Goal: Task Accomplishment & Management: Complete application form

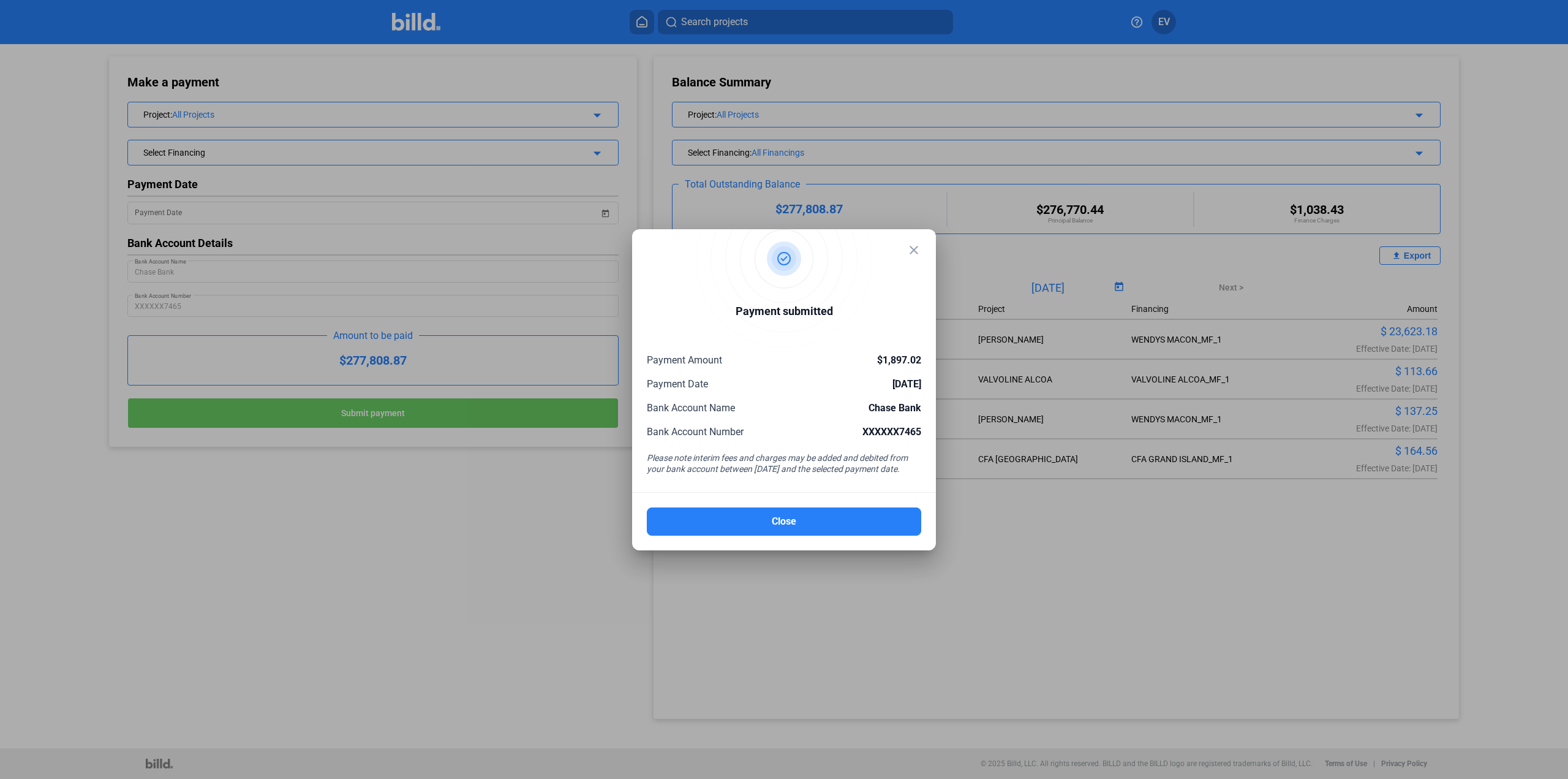
click at [796, 537] on mat-dialog-container "close Payment submitted Payment Amount $1,897.02 Payment Date [DATE] Bank Accou…" at bounding box center [784, 390] width 304 height 321
click at [787, 518] on button "Close" at bounding box center [784, 521] width 274 height 28
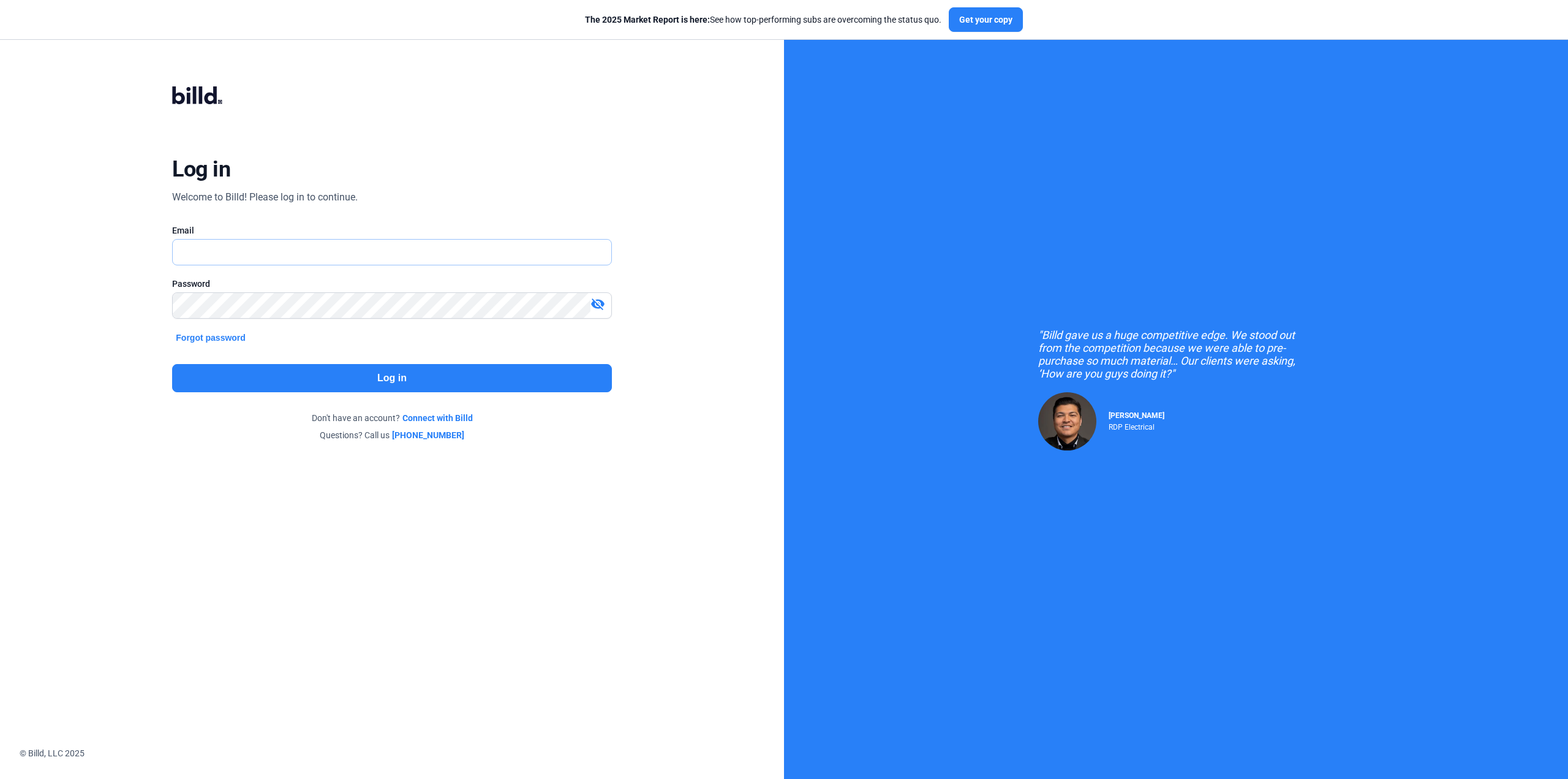
click at [198, 256] on input "text" at bounding box center [385, 253] width 425 height 25
type input "[PERSON_NAME][EMAIL_ADDRESS][DOMAIN_NAME]"
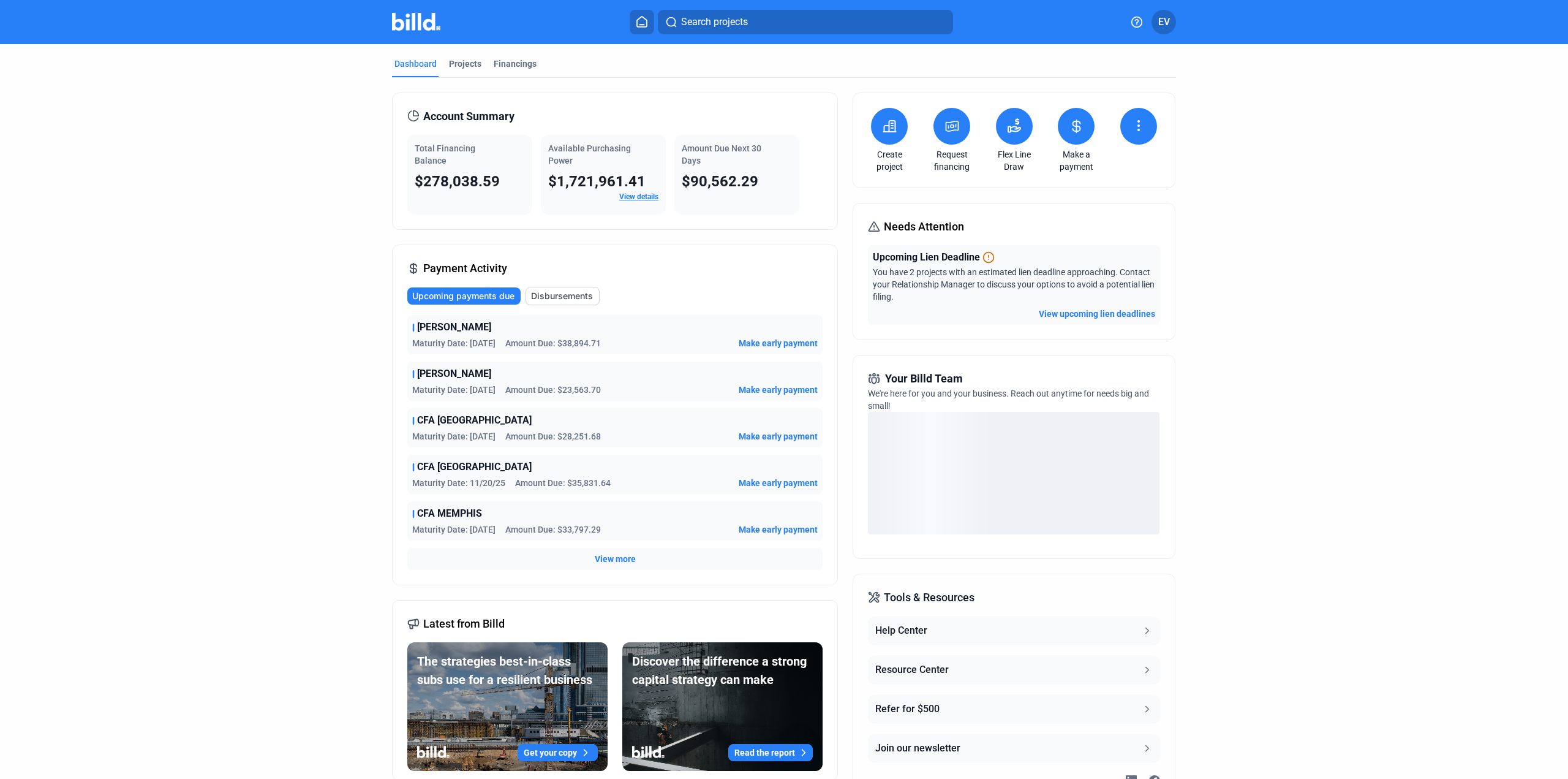
click at [1007, 136] on button at bounding box center [1015, 127] width 37 height 37
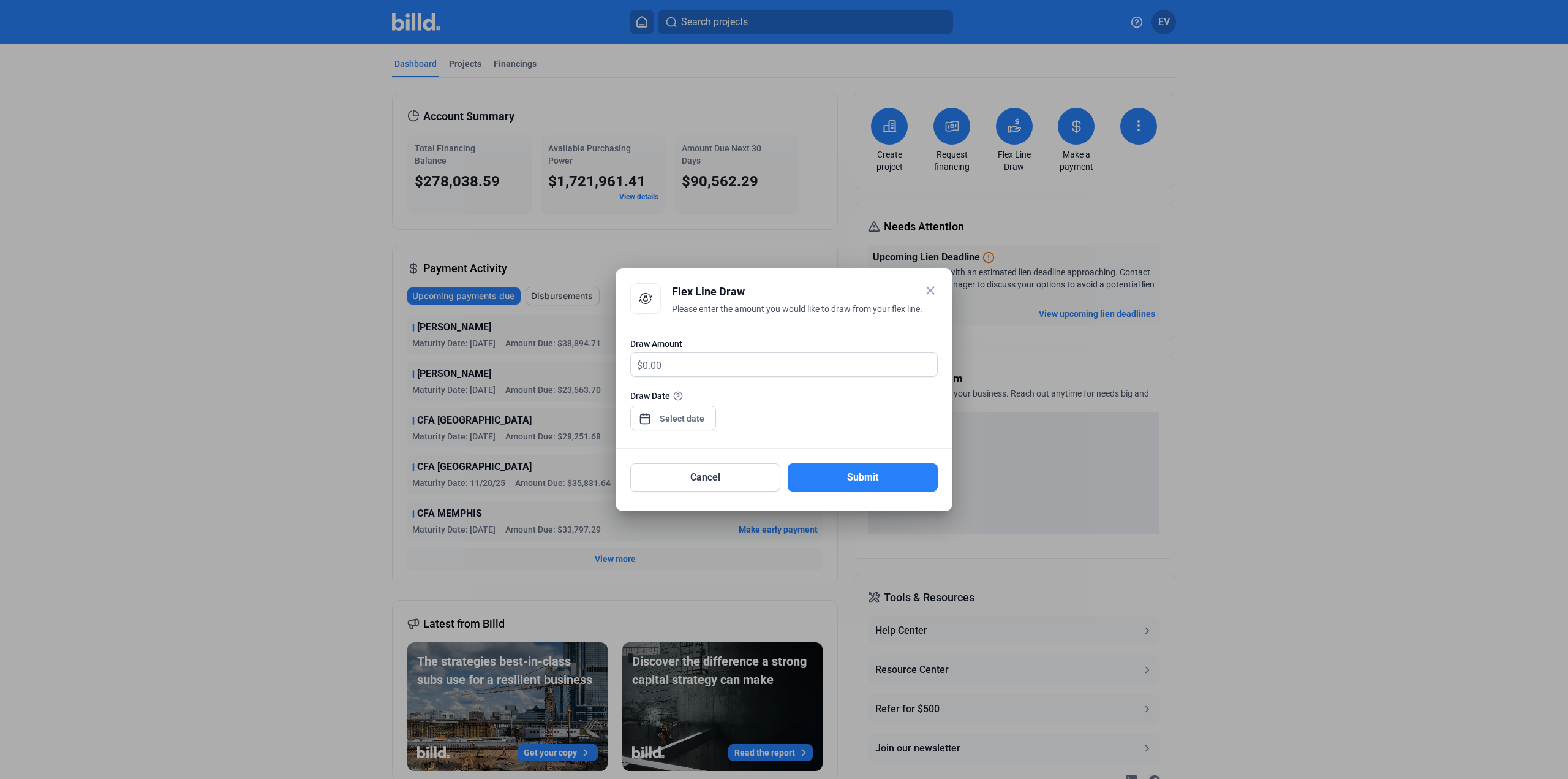
click at [934, 293] on mat-icon "close" at bounding box center [930, 290] width 14 height 14
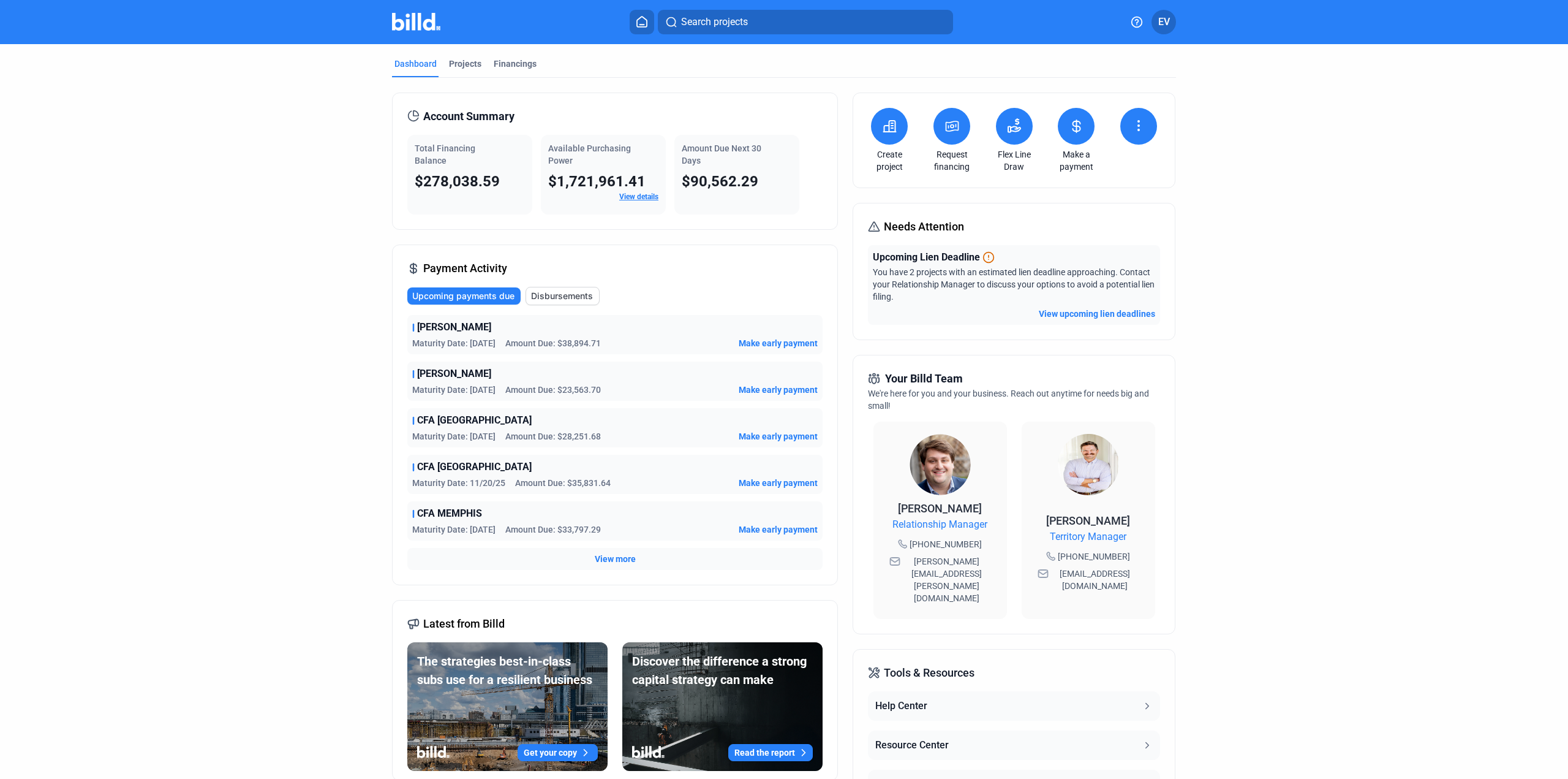
click at [1135, 127] on icon at bounding box center [1138, 125] width 14 height 14
click at [1111, 174] on span "Request waiver" at bounding box center [1099, 177] width 58 height 13
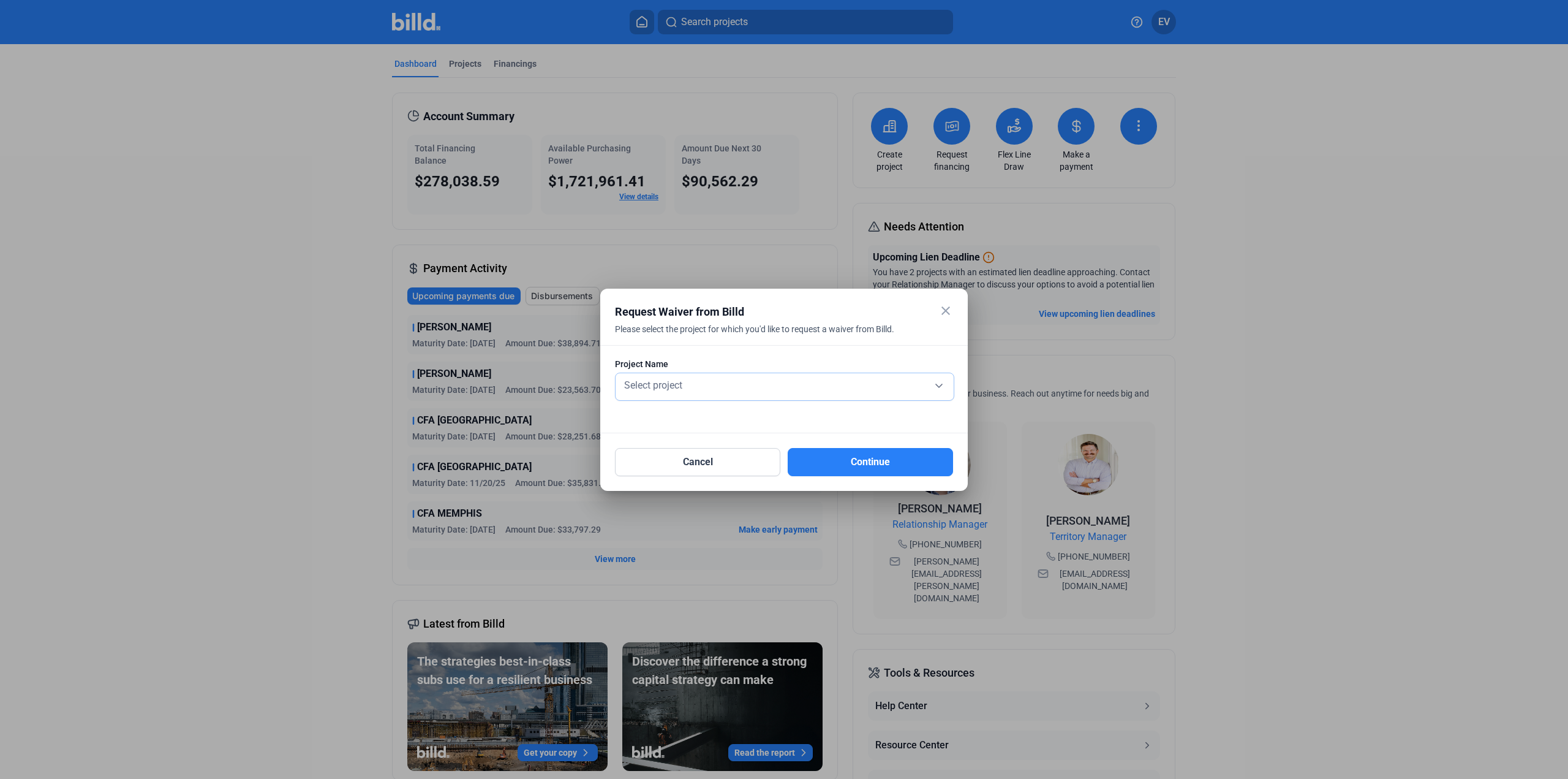
click at [932, 390] on div "Select project" at bounding box center [784, 384] width 326 height 17
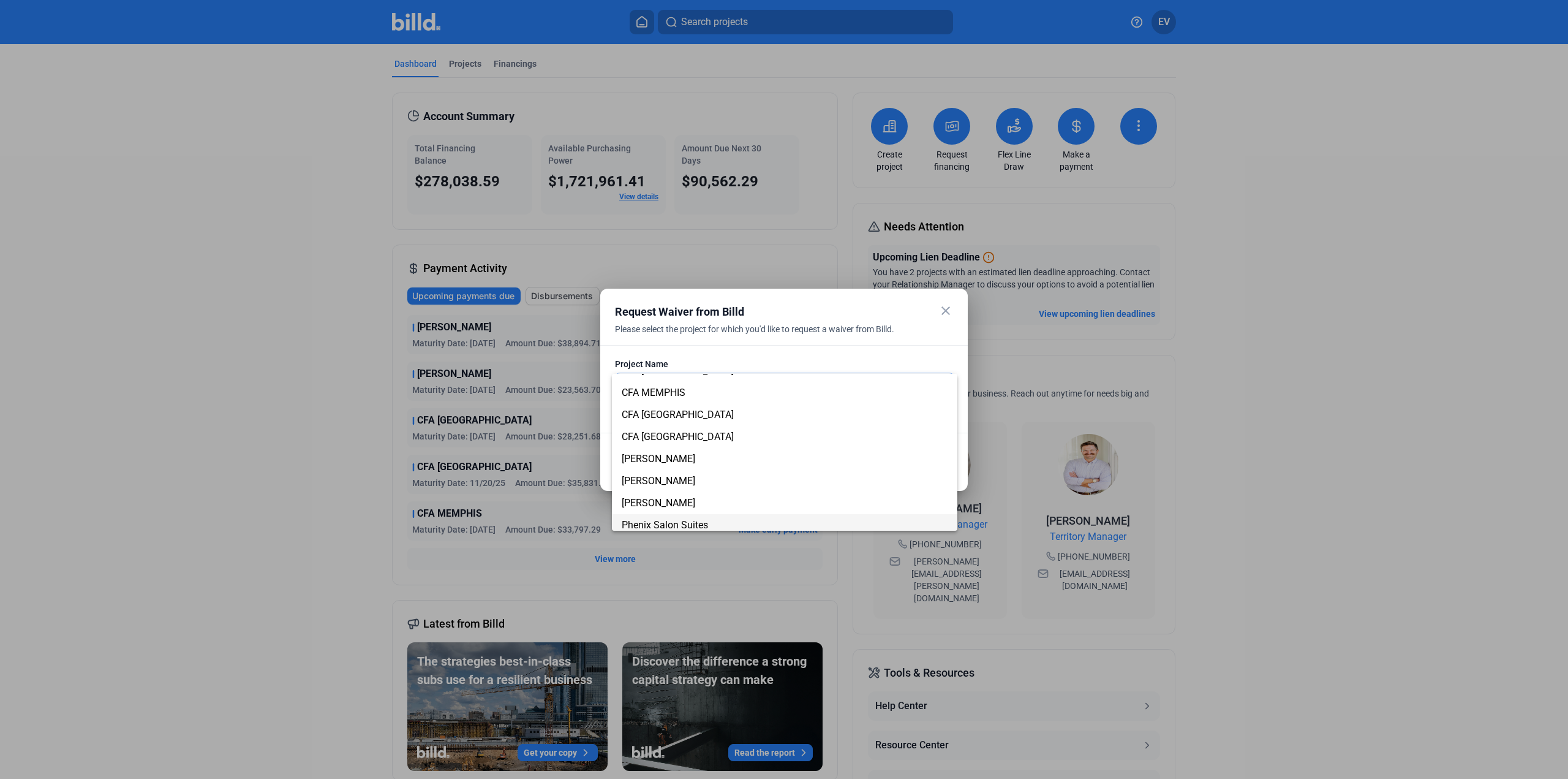
scroll to position [123, 0]
click at [681, 442] on span "[PERSON_NAME]" at bounding box center [658, 439] width 73 height 12
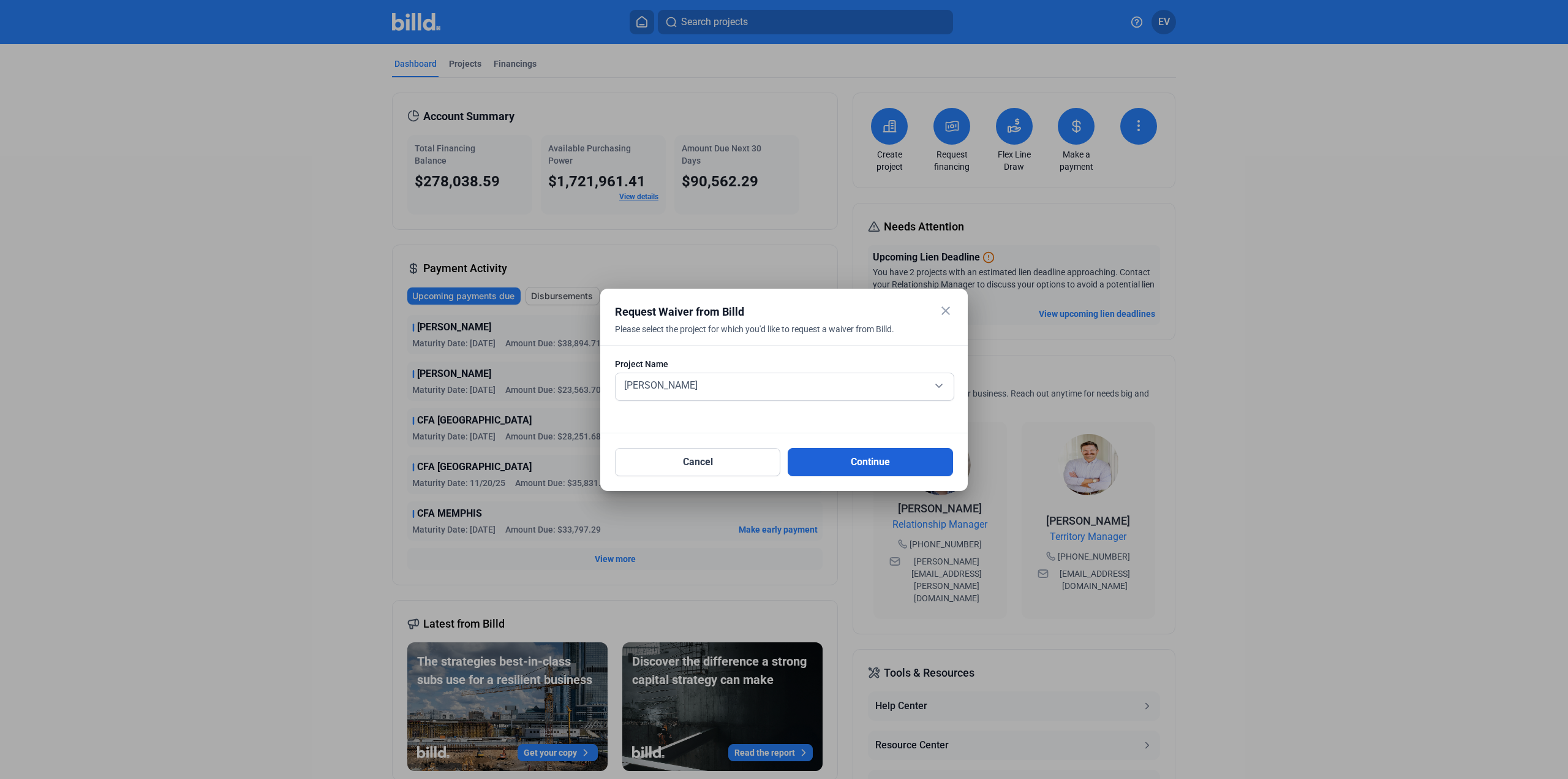
click at [865, 457] on button "Continue" at bounding box center [871, 461] width 165 height 28
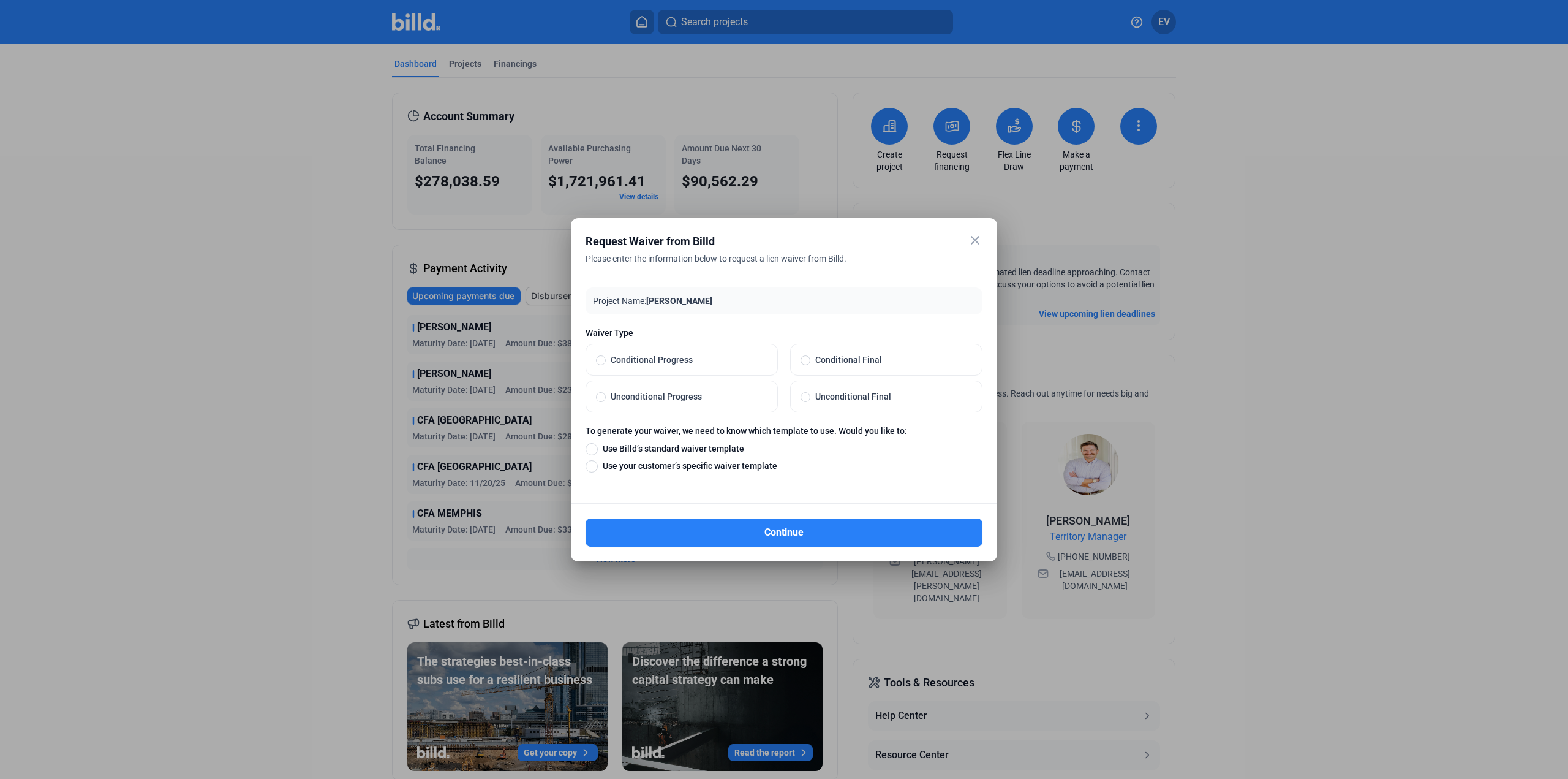
click at [809, 396] on span at bounding box center [806, 397] width 10 height 10
click at [809, 396] on input "Unconditional Final" at bounding box center [806, 396] width 10 height 11
radio input "true"
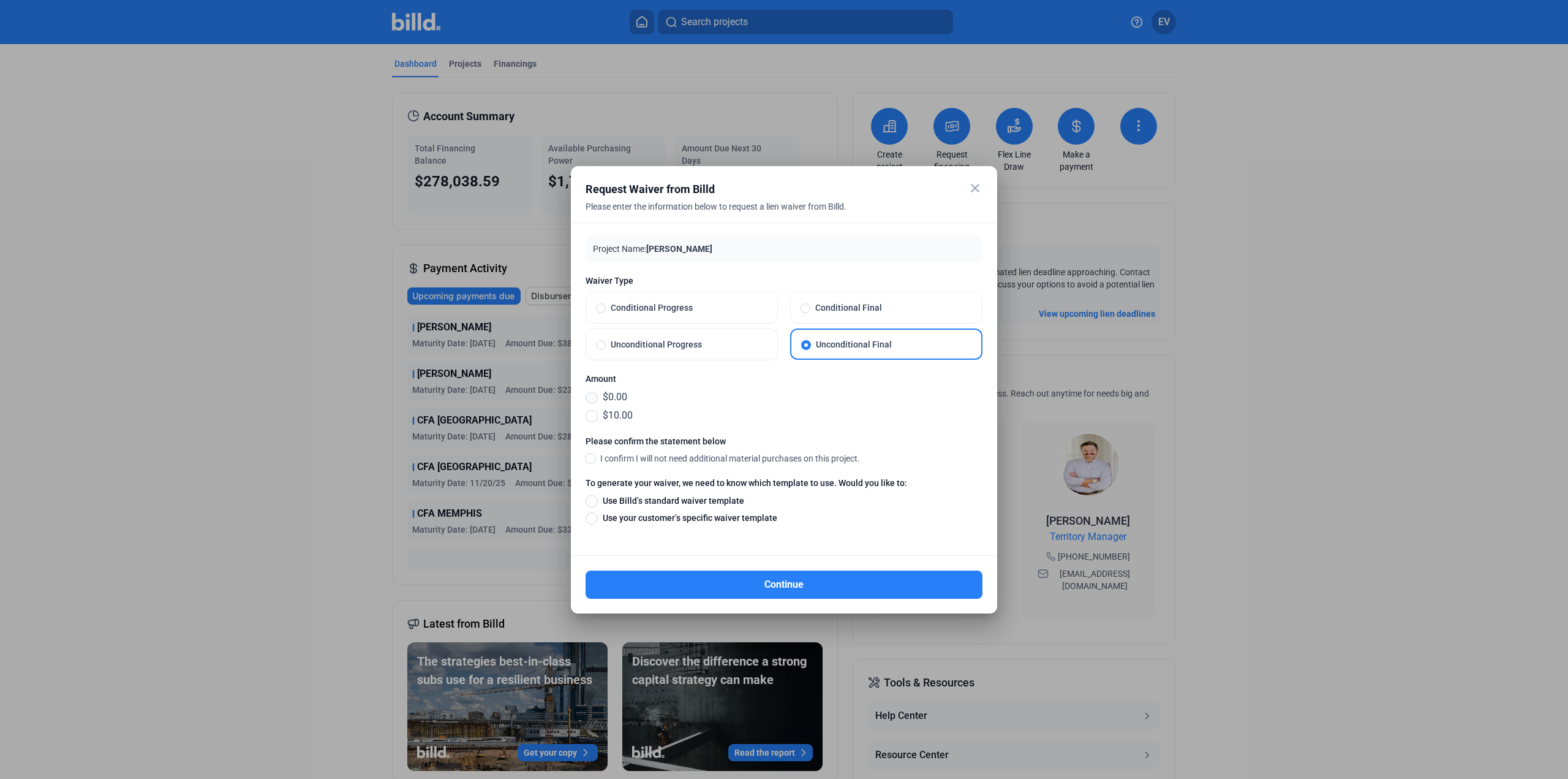
click at [593, 395] on span at bounding box center [592, 398] width 13 height 13
click at [593, 395] on input "$0.00" at bounding box center [592, 397] width 13 height 14
radio input "true"
click at [589, 458] on span at bounding box center [591, 457] width 10 height 11
click at [0, 0] on input "I confirm I will not need additional material purchases on this project." at bounding box center [0, 0] width 0 height 0
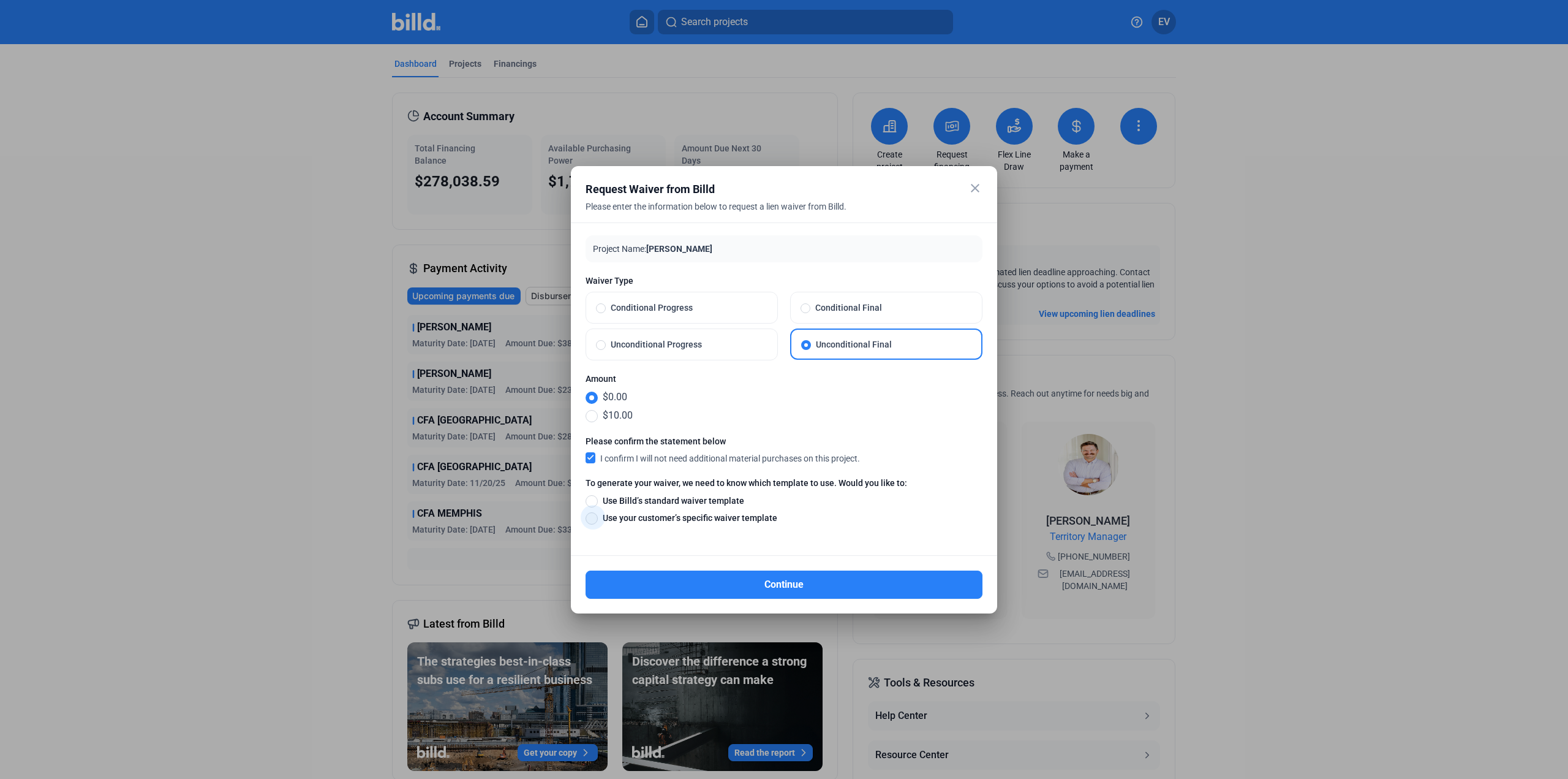
click at [594, 515] on span at bounding box center [592, 519] width 13 height 13
click at [594, 515] on input "Use your customer’s specific waiver template" at bounding box center [592, 518] width 13 height 14
radio input "true"
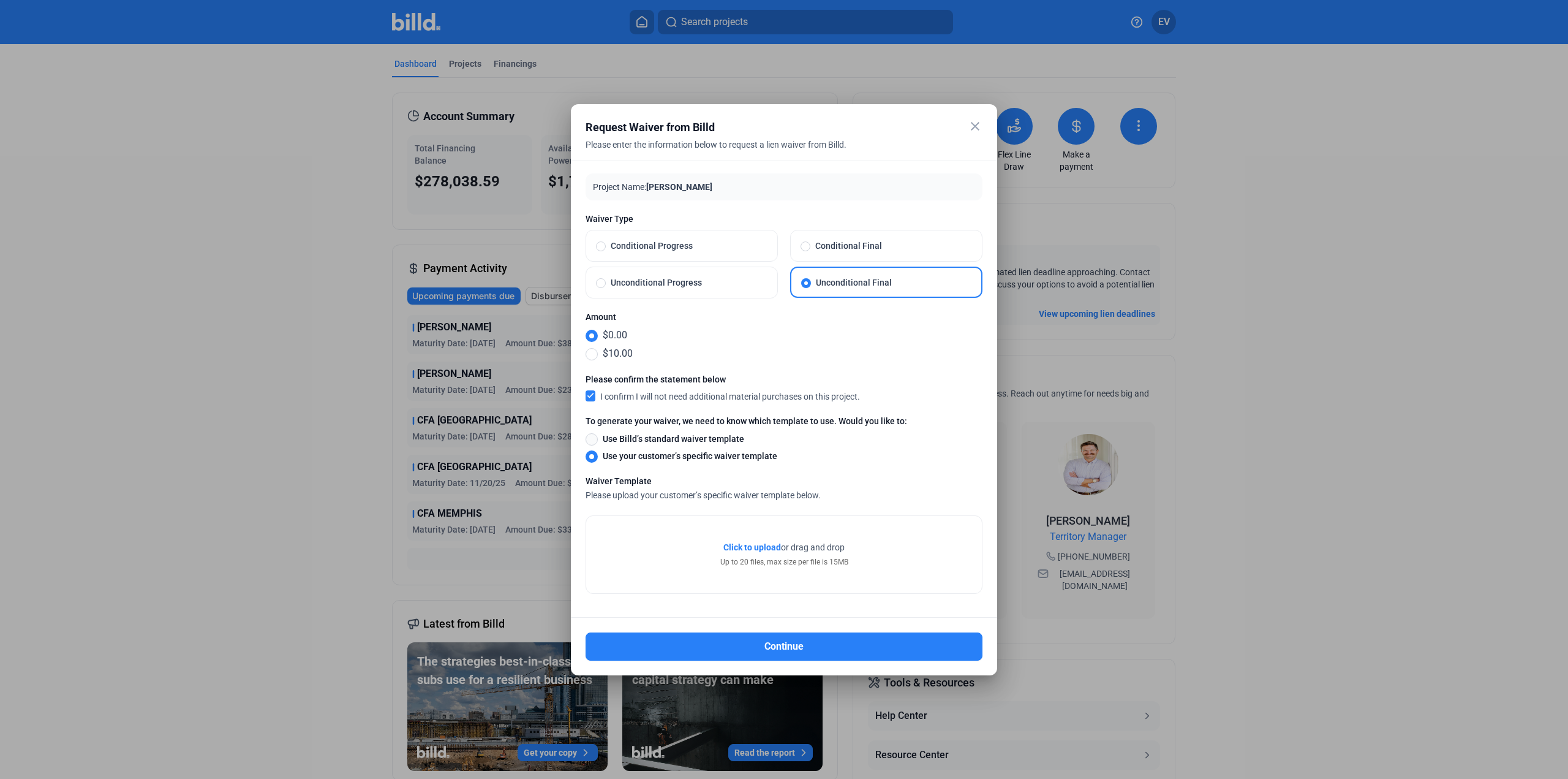
click at [594, 436] on span at bounding box center [592, 439] width 13 height 13
click at [594, 436] on input "Use Billd’s standard waiver template" at bounding box center [592, 439] width 13 height 14
radio input "true"
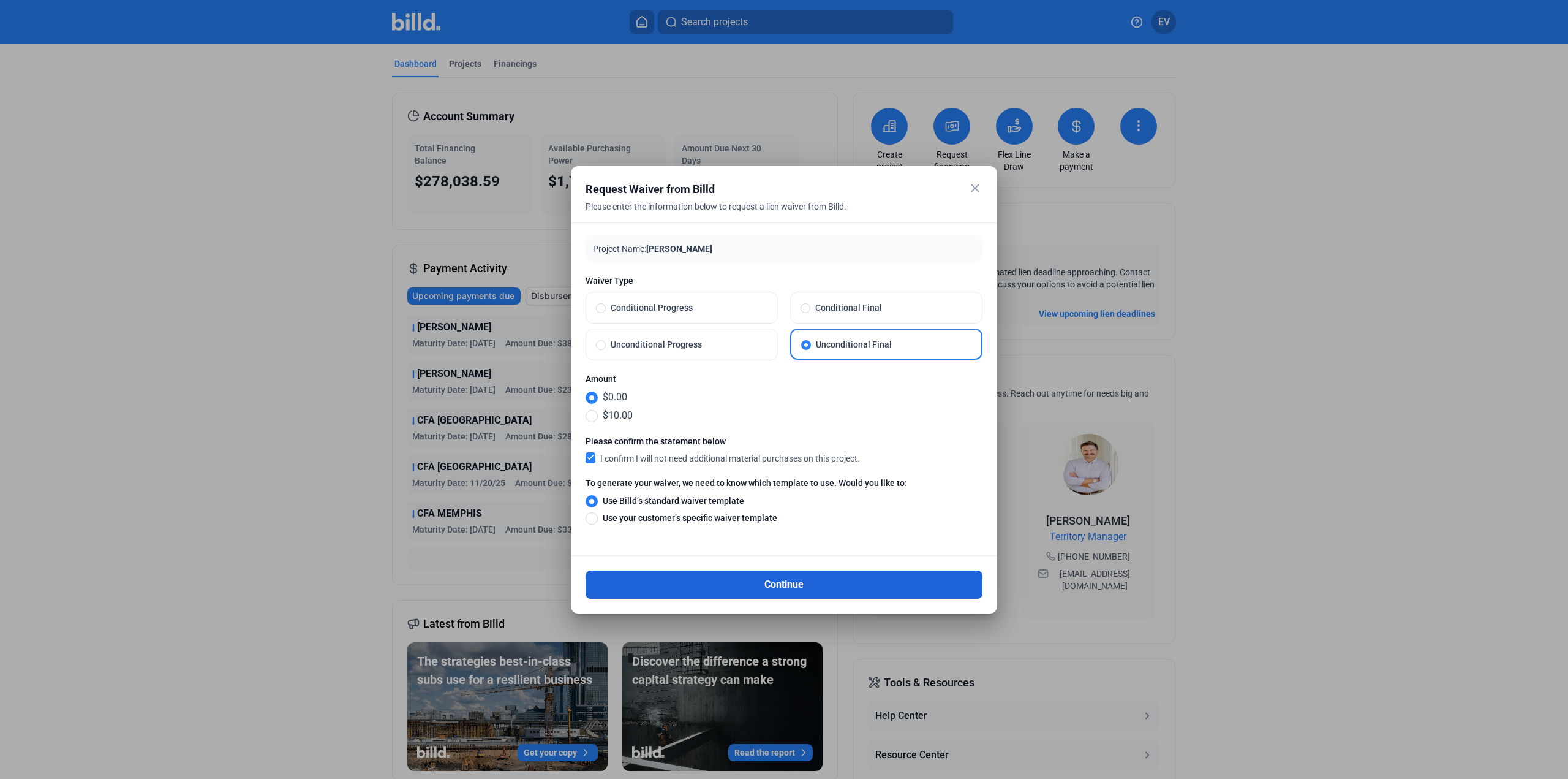
click at [786, 579] on button "Continue" at bounding box center [784, 584] width 397 height 28
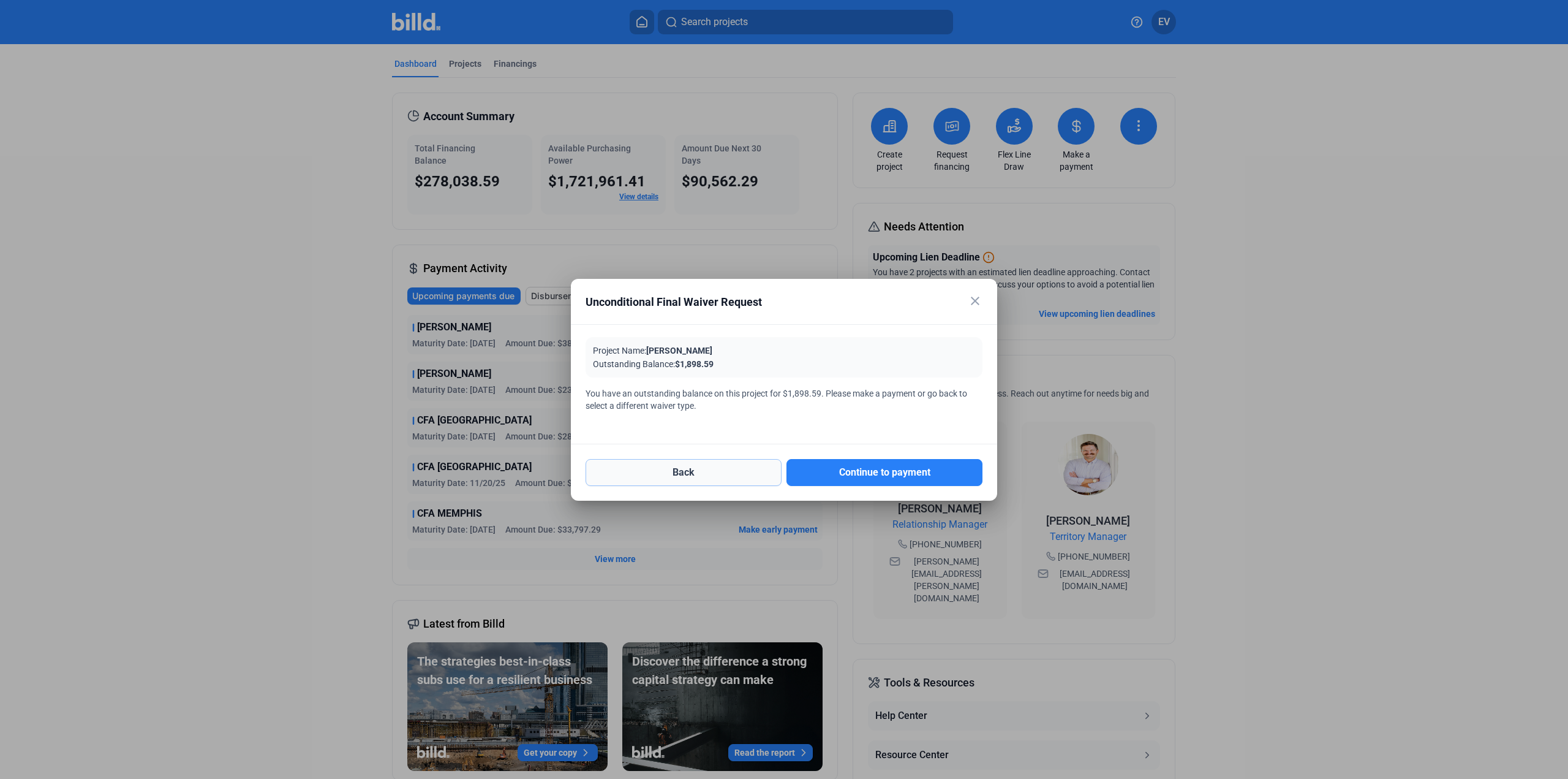
click at [702, 480] on button "Back" at bounding box center [684, 472] width 196 height 27
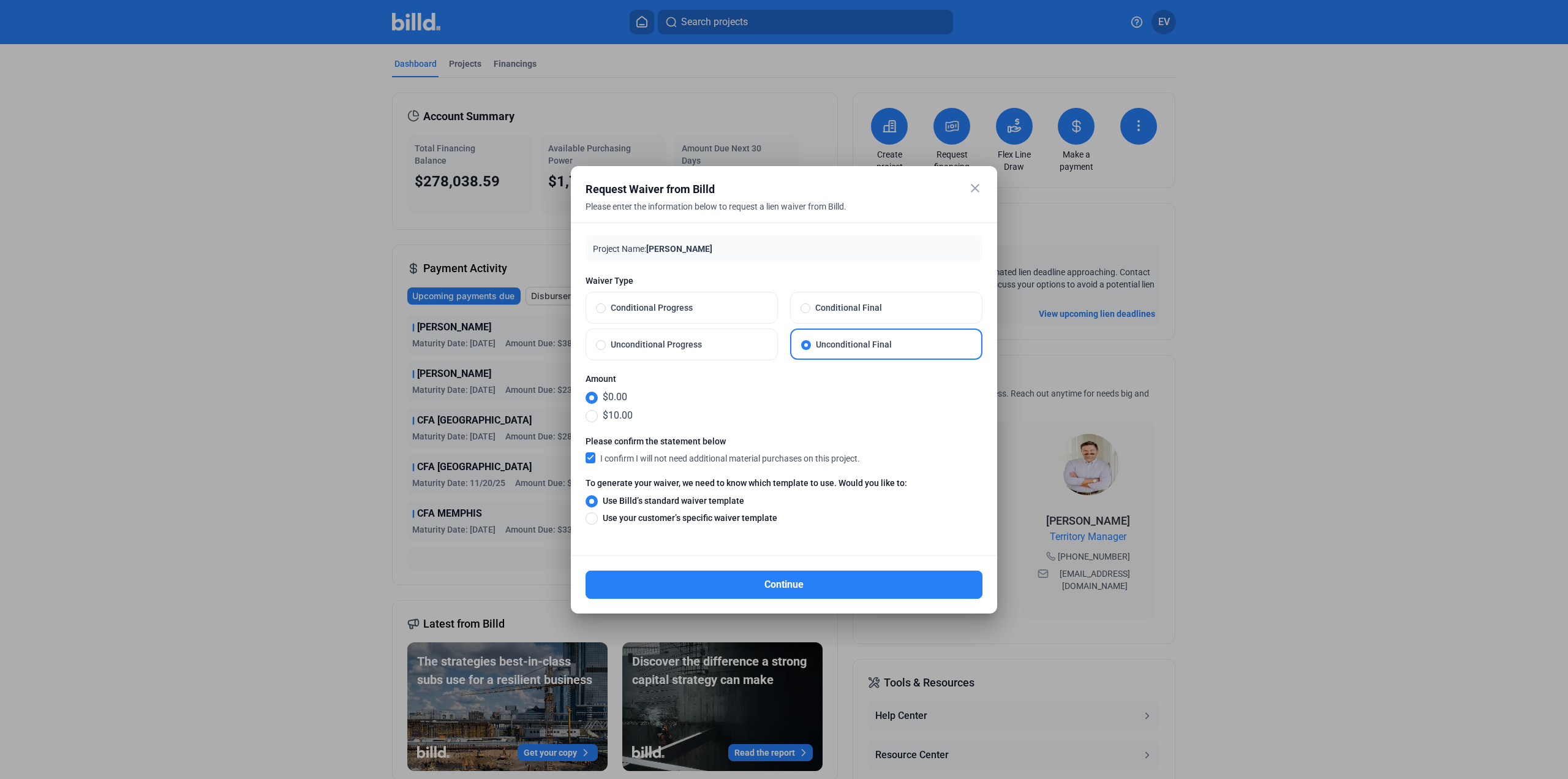
click at [975, 188] on mat-icon "close" at bounding box center [974, 188] width 14 height 14
